Goal: Transaction & Acquisition: Download file/media

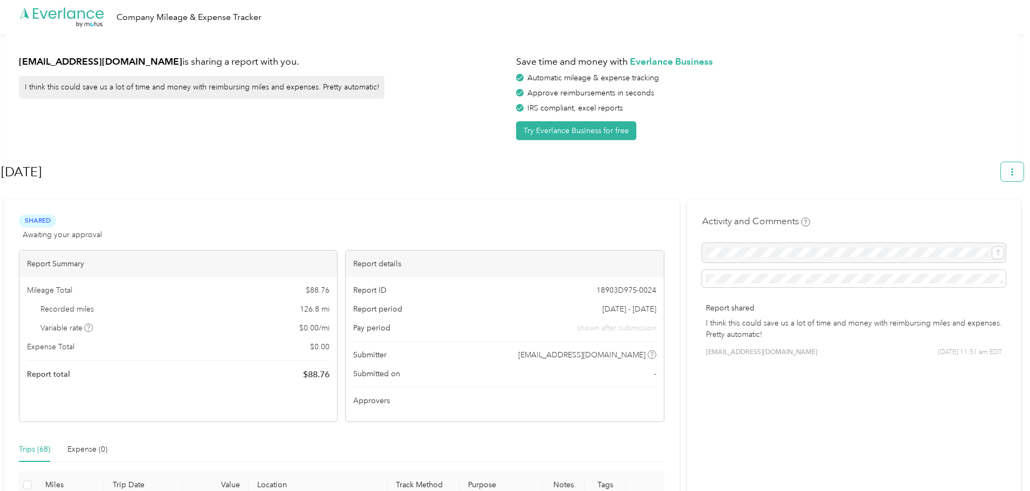
click at [1016, 169] on icon "button" at bounding box center [1012, 172] width 8 height 8
click at [976, 217] on span "Download" at bounding box center [987, 222] width 36 height 11
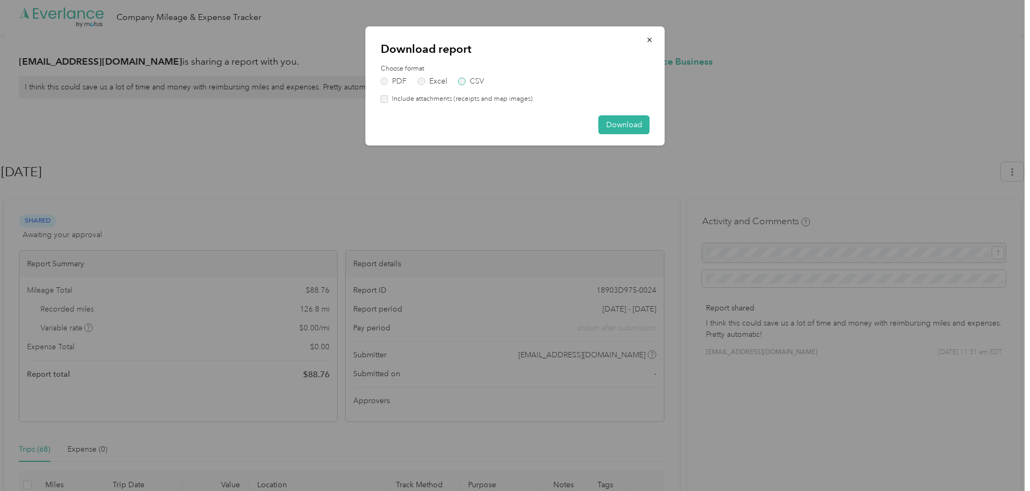
click at [461, 82] on label "CSV" at bounding box center [471, 82] width 26 height 8
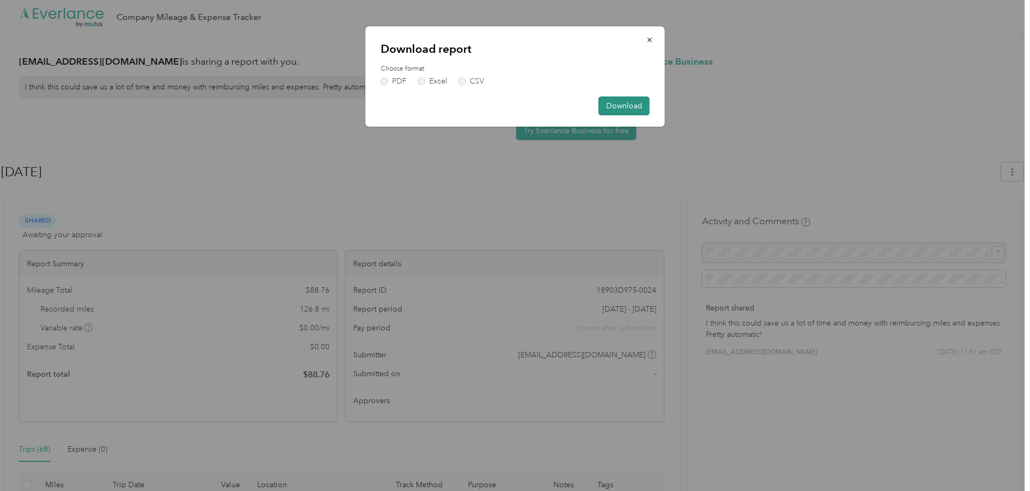
click at [620, 108] on button "Download" at bounding box center [623, 105] width 51 height 19
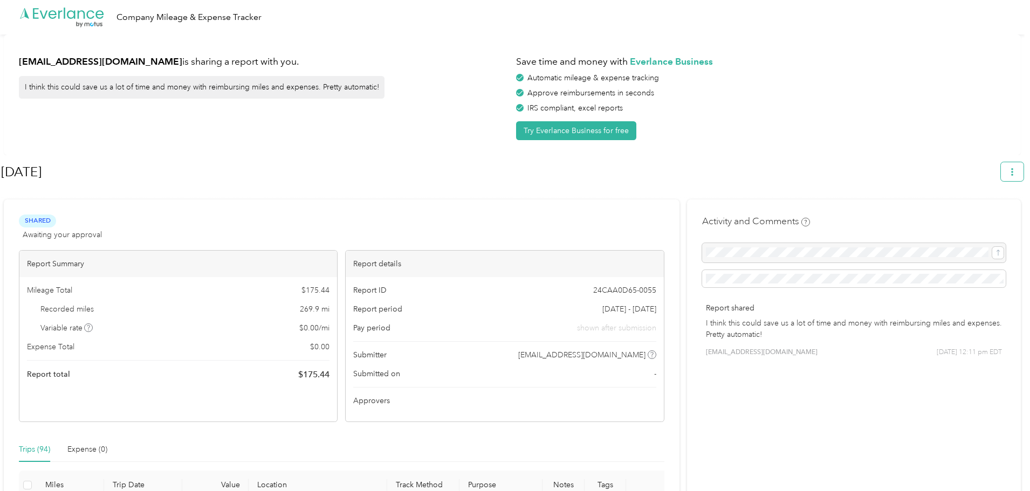
click at [1016, 170] on icon "button" at bounding box center [1012, 172] width 8 height 8
click at [990, 217] on span "Download" at bounding box center [987, 222] width 36 height 11
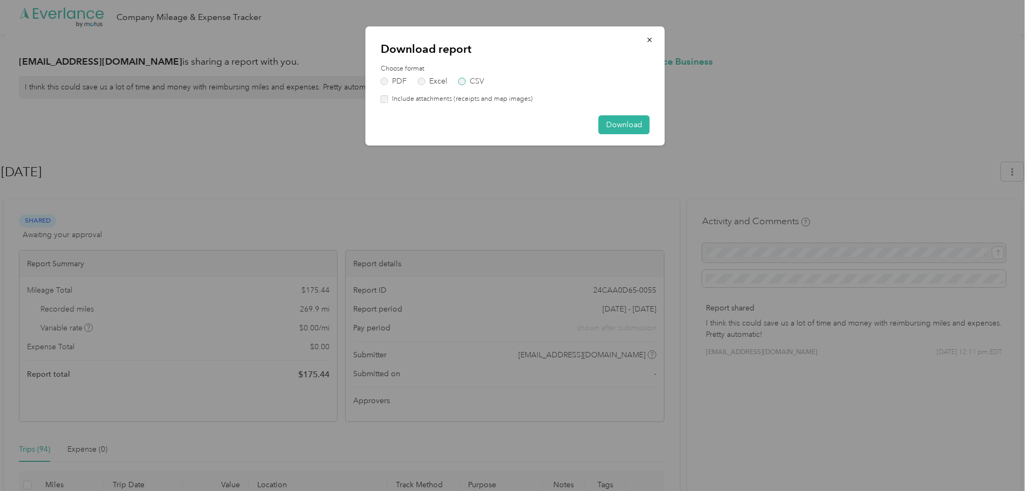
click at [461, 78] on label "CSV" at bounding box center [471, 82] width 26 height 8
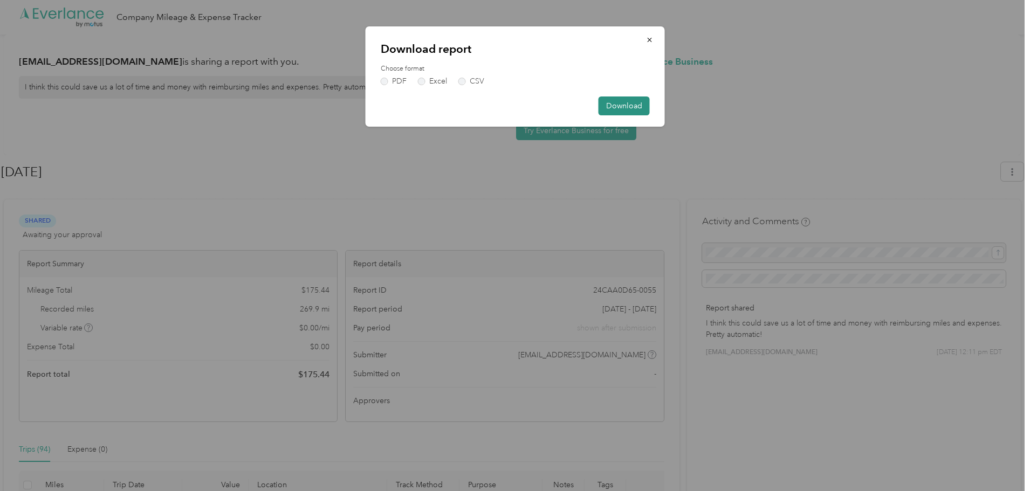
click at [622, 100] on button "Download" at bounding box center [623, 105] width 51 height 19
